Goal: Find specific page/section: Find specific page/section

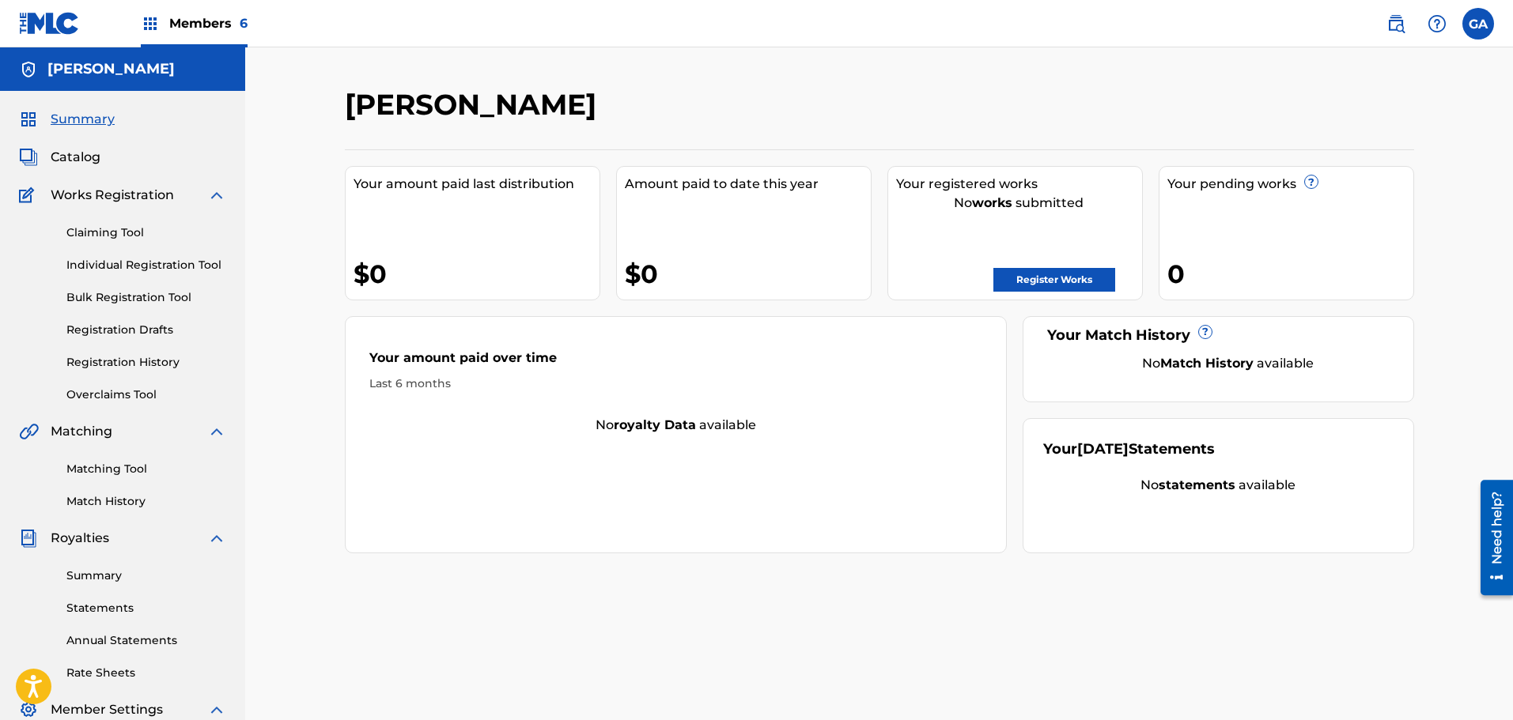
click at [192, 16] on span "Members 6" at bounding box center [208, 23] width 78 height 18
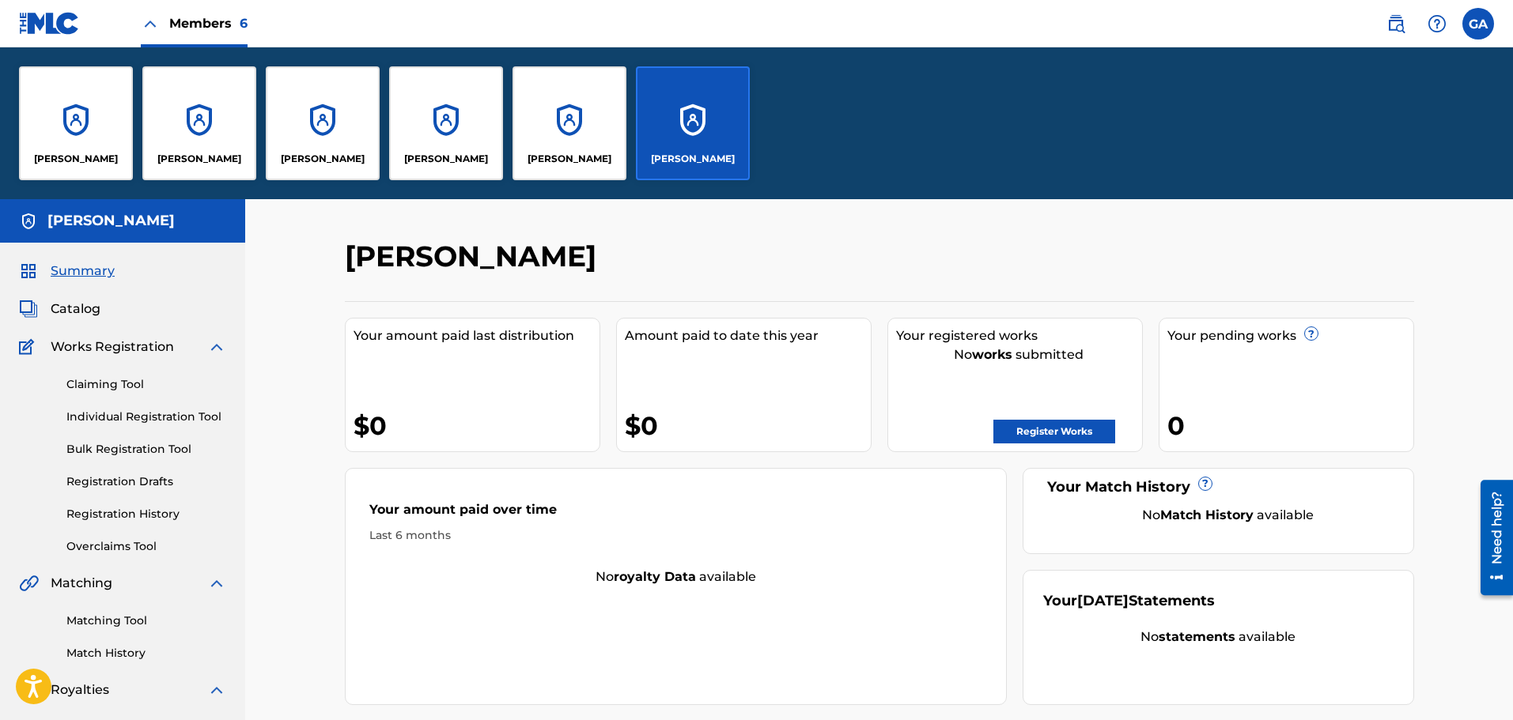
click at [198, 123] on div "[PERSON_NAME]" at bounding box center [199, 123] width 114 height 114
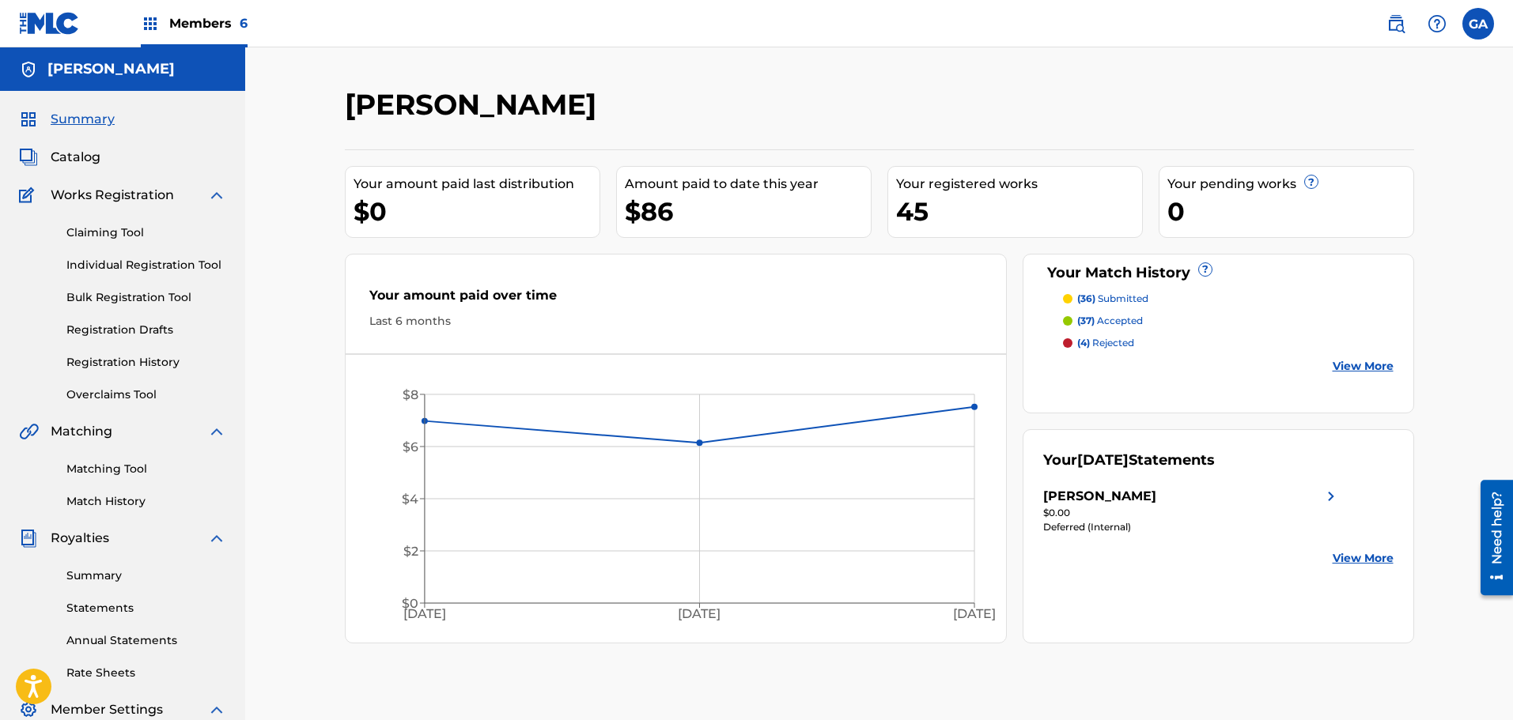
click at [84, 164] on span "Catalog" at bounding box center [76, 157] width 50 height 19
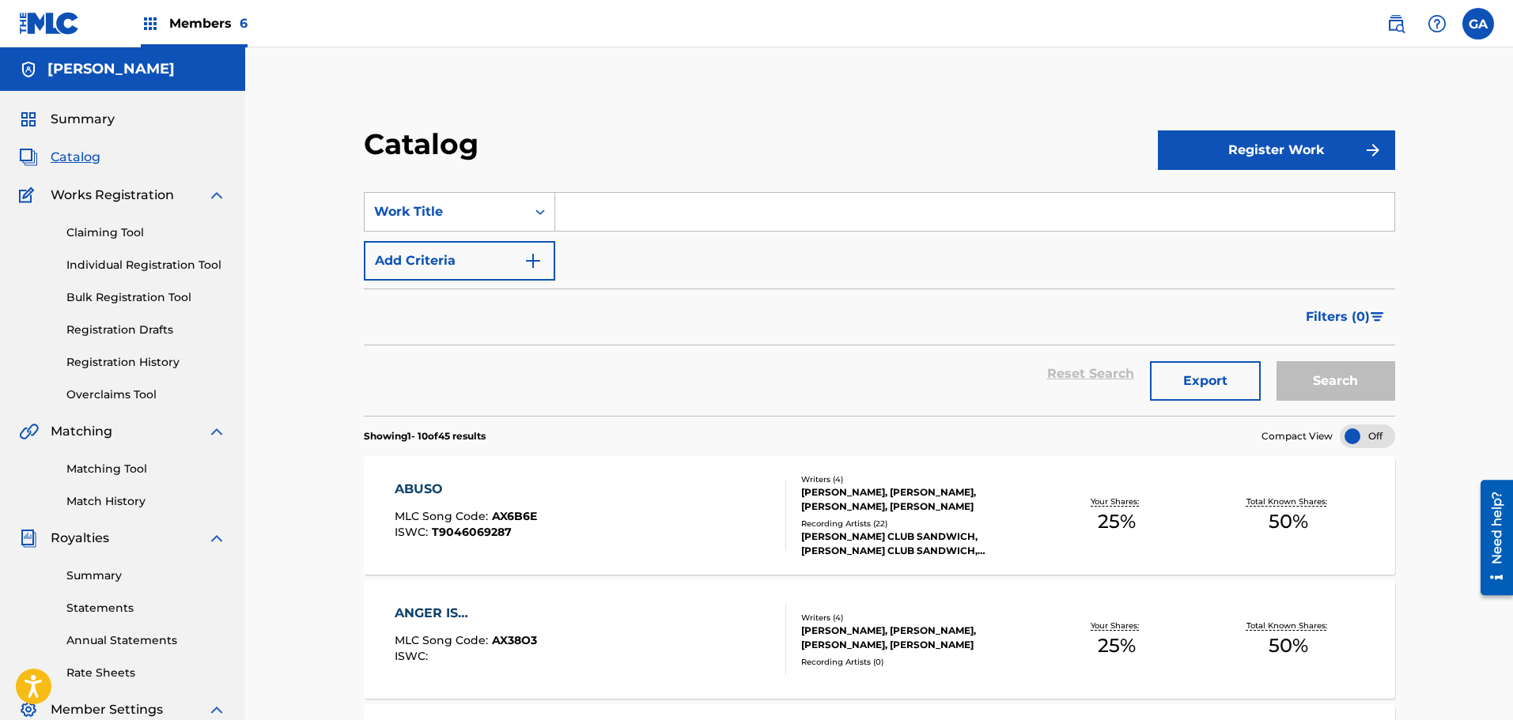
click at [564, 478] on div "ABUSO MLC Song Code : AX6B6E ISWC : T9046069287 Writers ( 4 ) [PERSON_NAME], [P…" at bounding box center [879, 515] width 1031 height 119
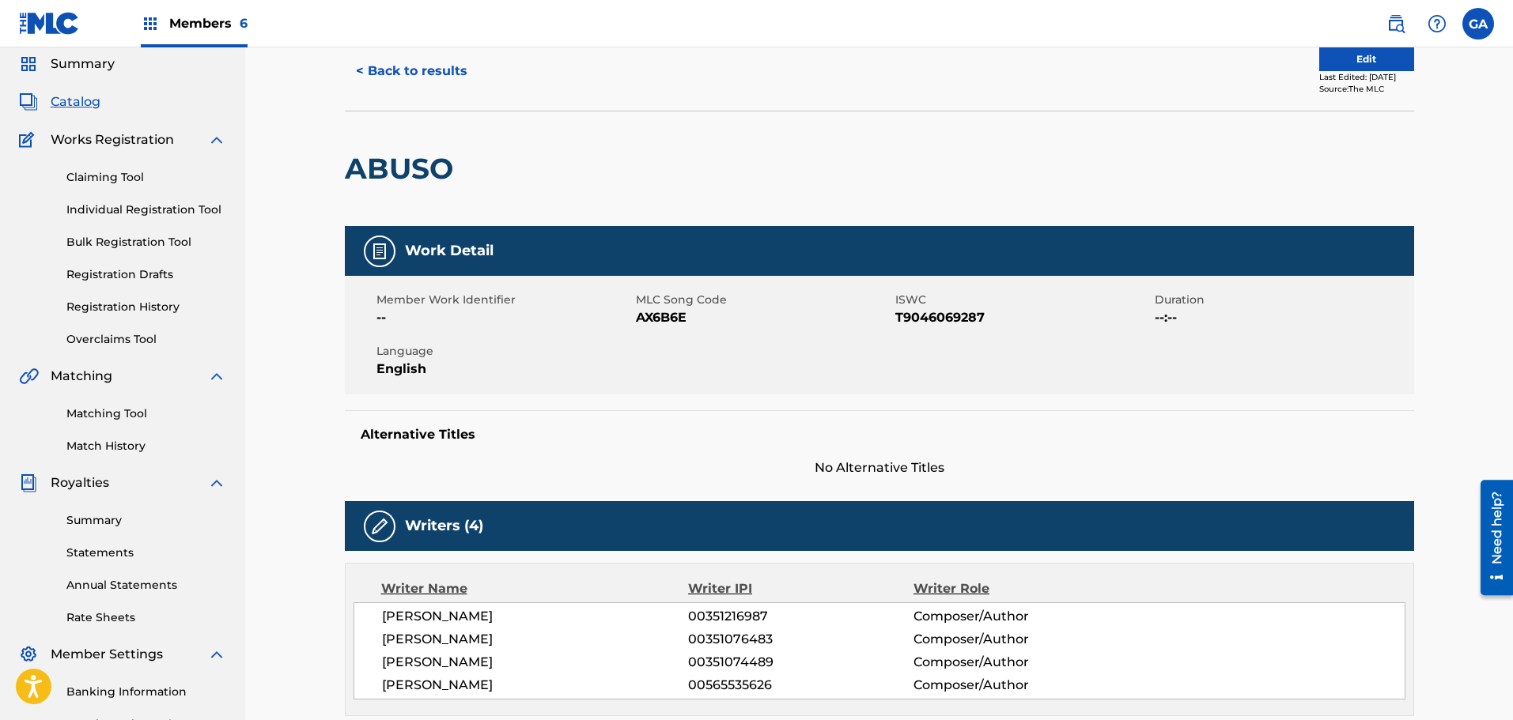
scroll to position [158, 0]
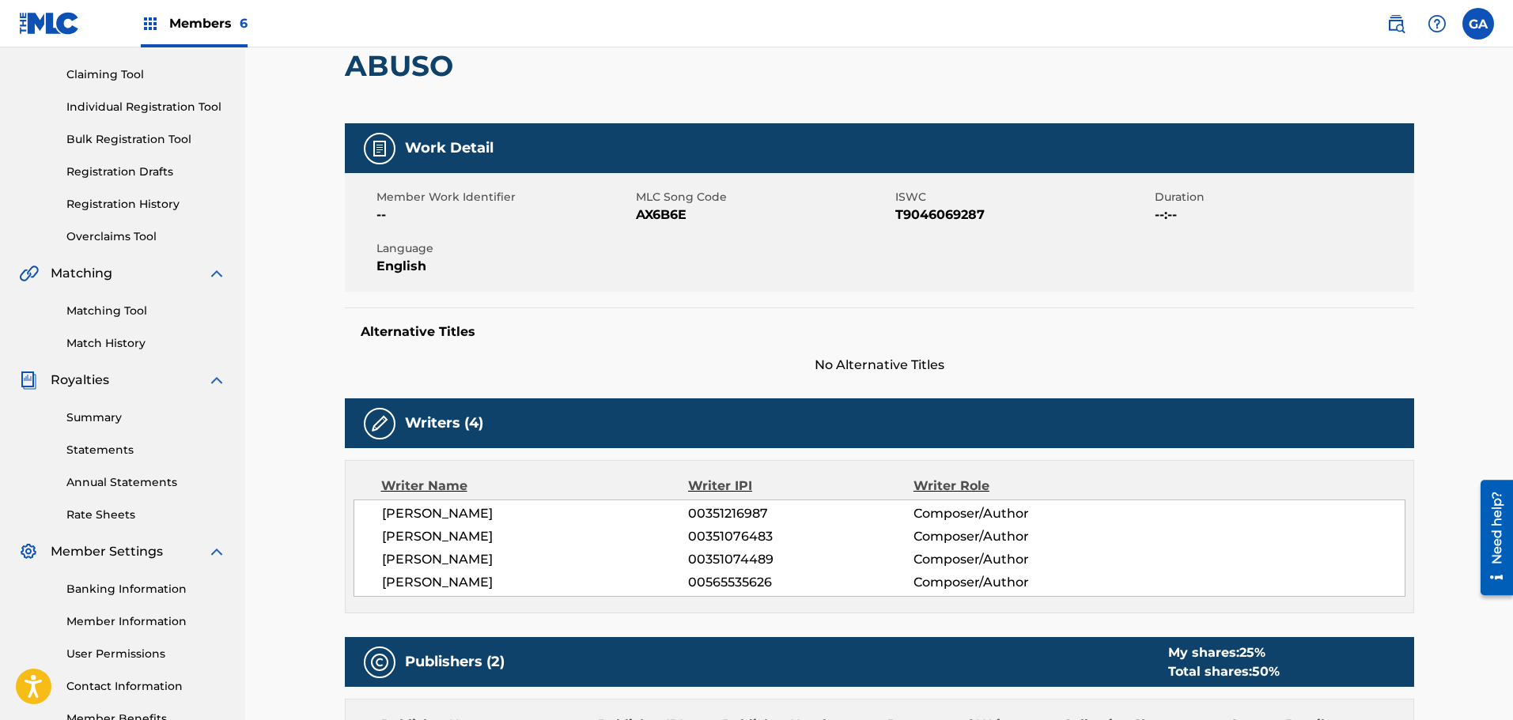
click at [1048, 217] on span "T9046069287" at bounding box center [1022, 215] width 255 height 19
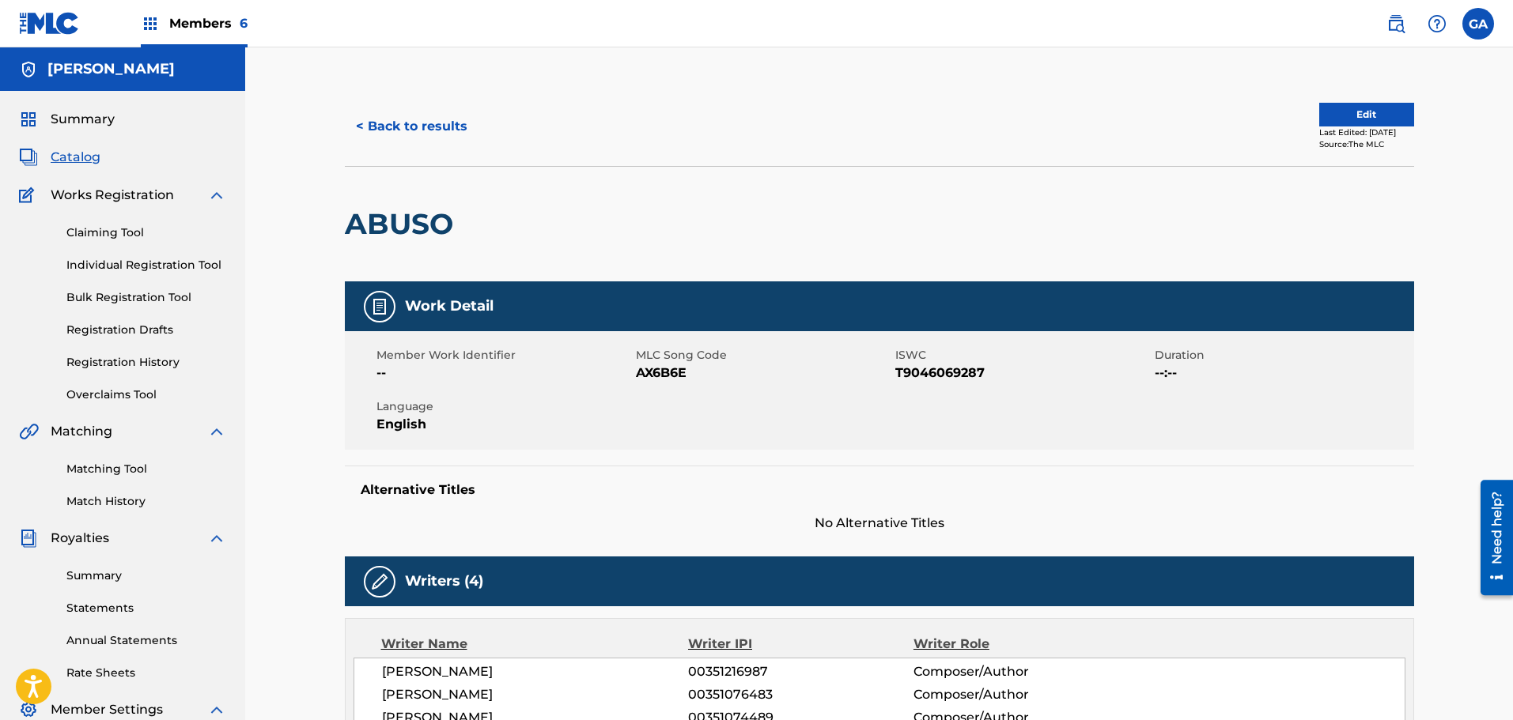
click at [118, 126] on div "Summary" at bounding box center [122, 119] width 207 height 19
click at [100, 119] on span "Summary" at bounding box center [83, 119] width 64 height 19
